Goal: Communication & Community: Answer question/provide support

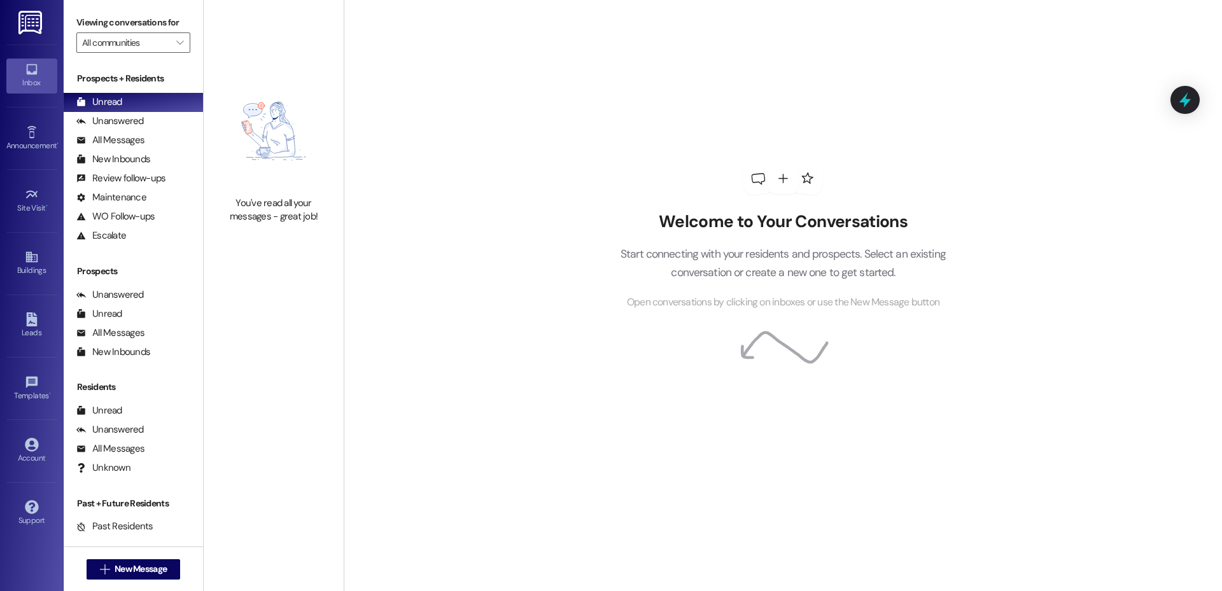
click at [102, 582] on div " New Message" at bounding box center [134, 570] width 94 height 32
click at [115, 565] on span "New Message" at bounding box center [141, 569] width 52 height 13
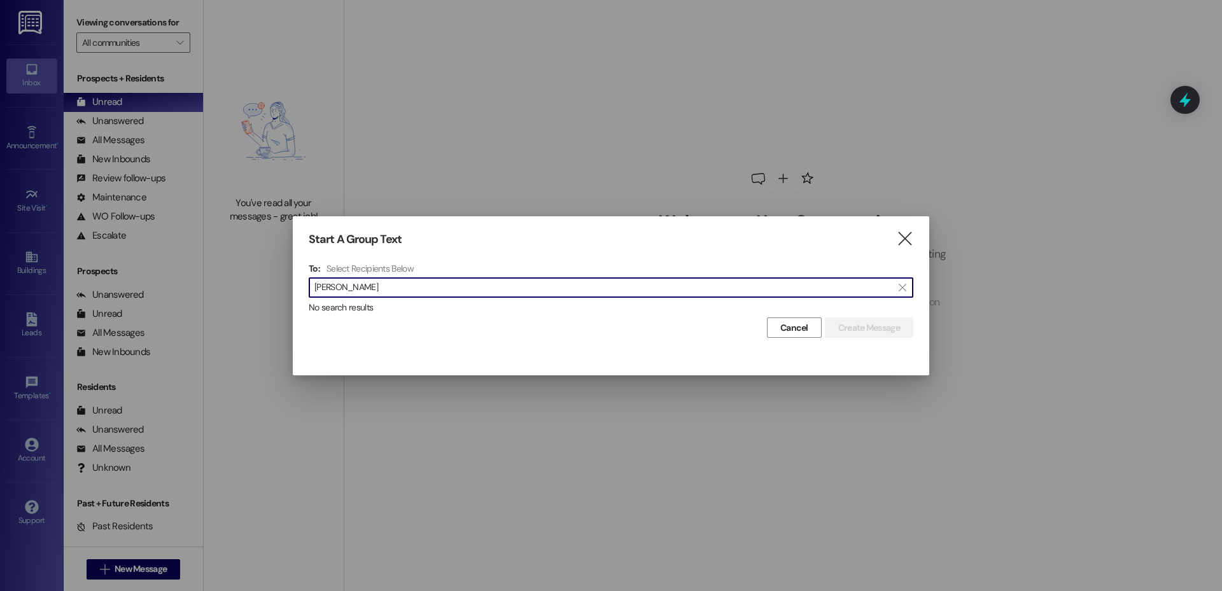
type input "[PERSON_NAME]"
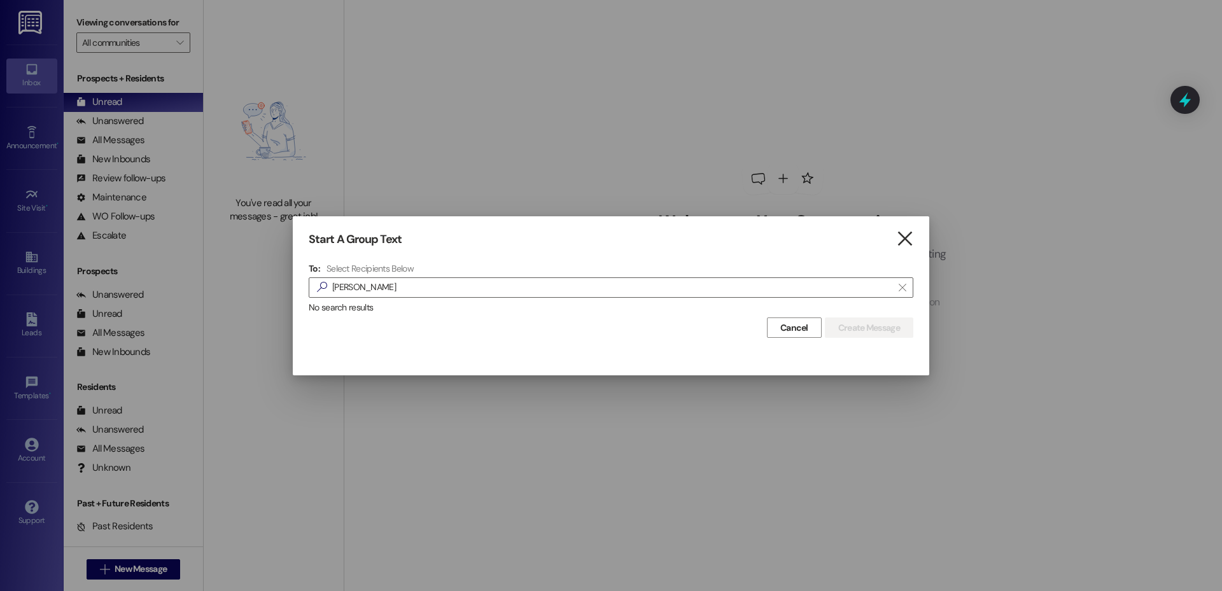
click at [910, 239] on icon "" at bounding box center [904, 238] width 17 height 13
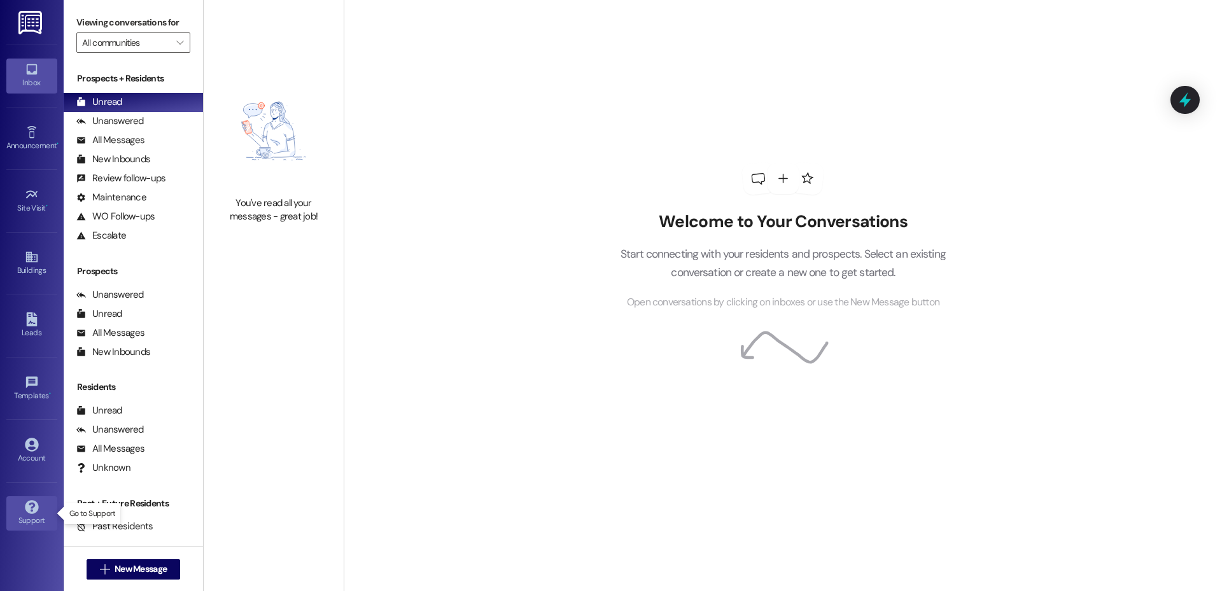
drag, startPoint x: 24, startPoint y: 504, endPoint x: 29, endPoint y: 533, distance: 29.1
click at [25, 505] on icon at bounding box center [32, 507] width 14 height 14
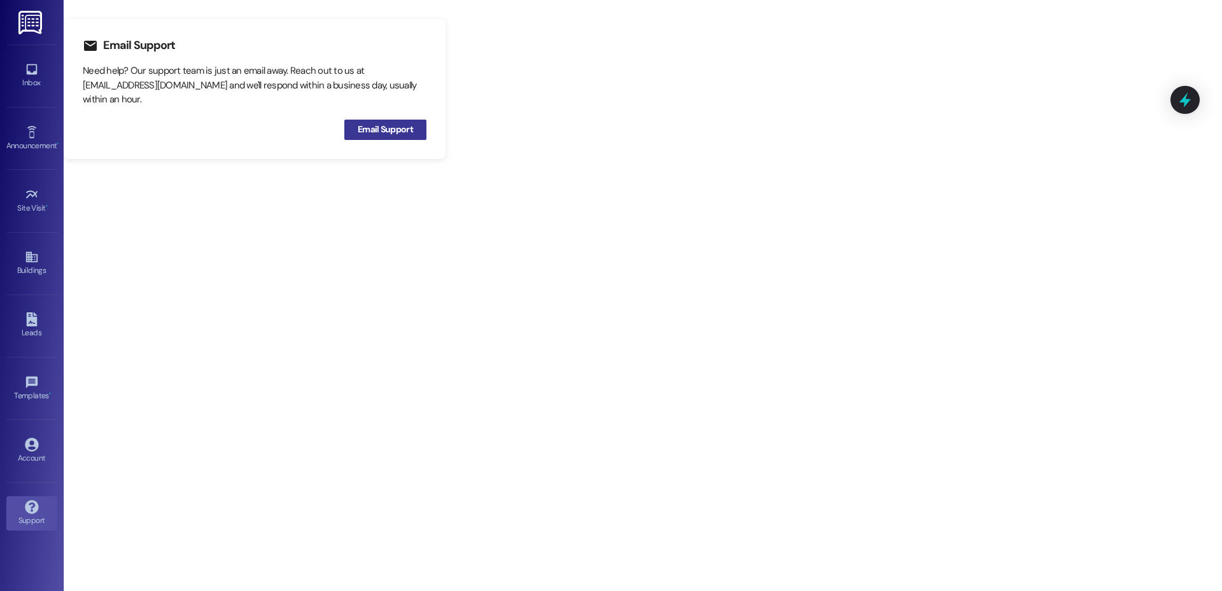
click at [370, 136] on span "Email Support" at bounding box center [385, 129] width 60 height 19
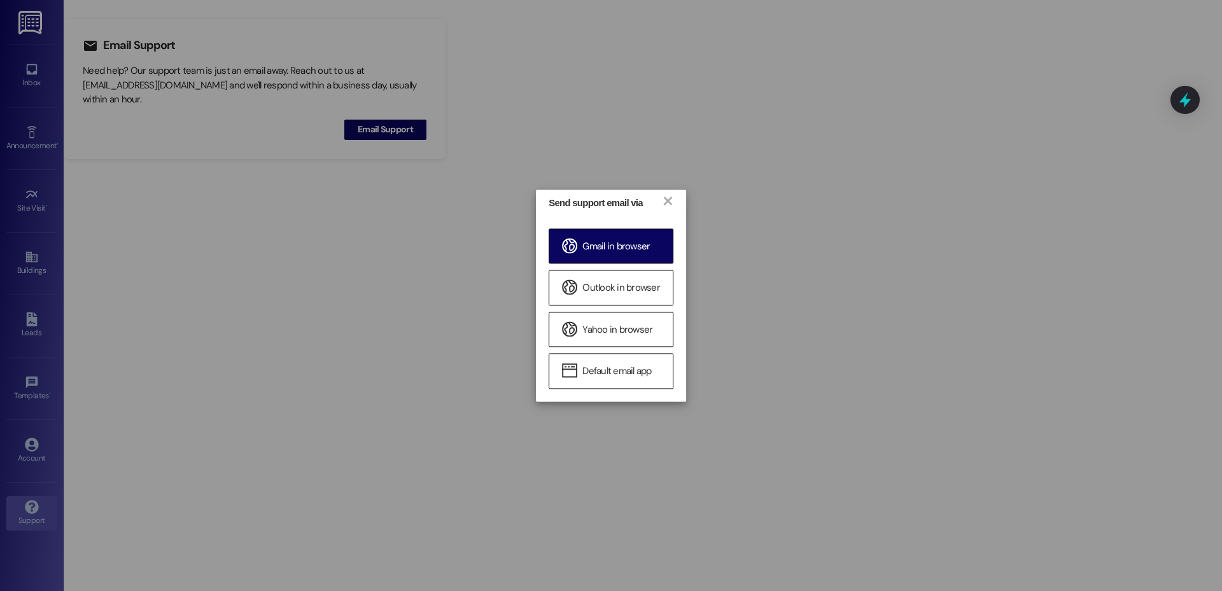
click at [619, 252] on span "Gmail in browser" at bounding box center [615, 246] width 67 height 13
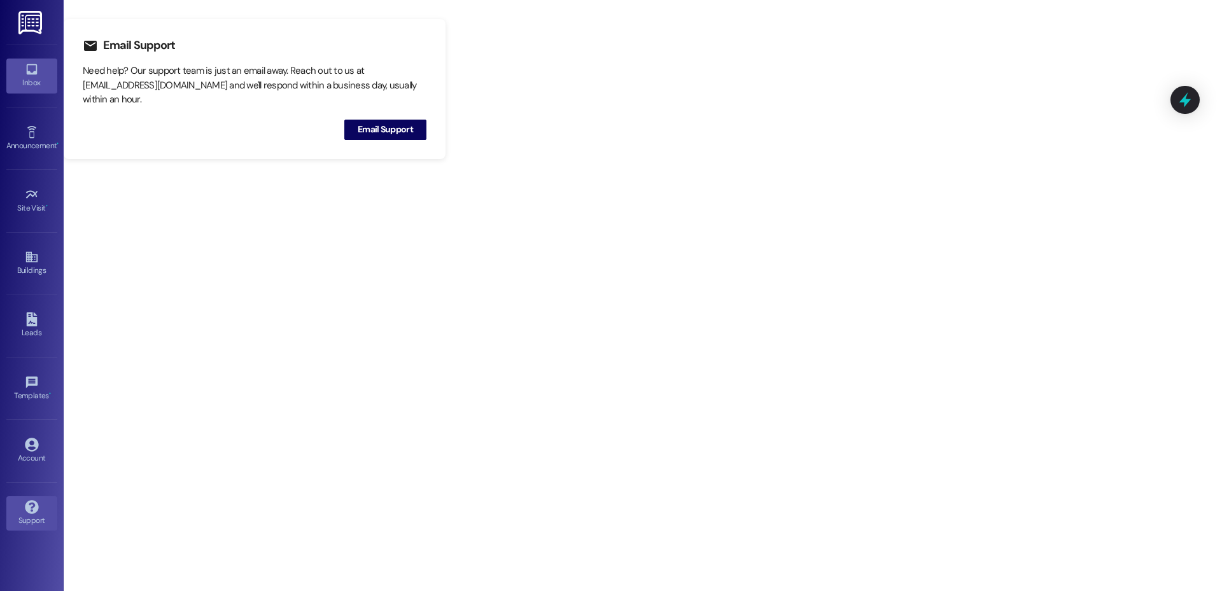
click at [18, 77] on div "Inbox" at bounding box center [32, 82] width 64 height 13
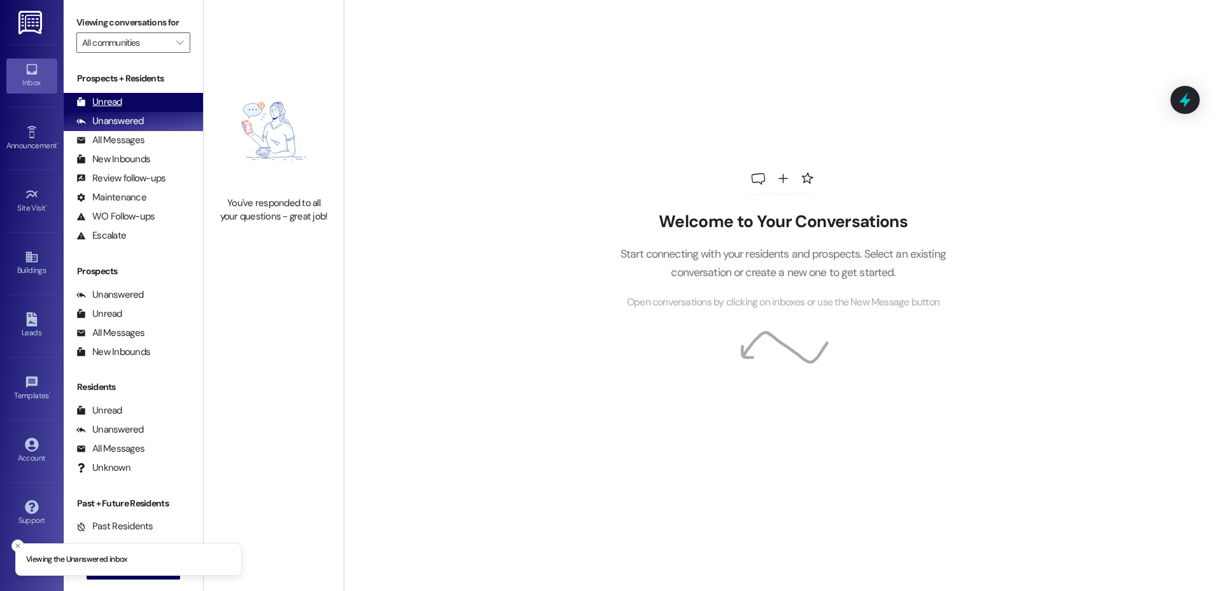
click at [132, 100] on div "Unread (0)" at bounding box center [133, 102] width 139 height 19
